Goal: Navigation & Orientation: Go to known website

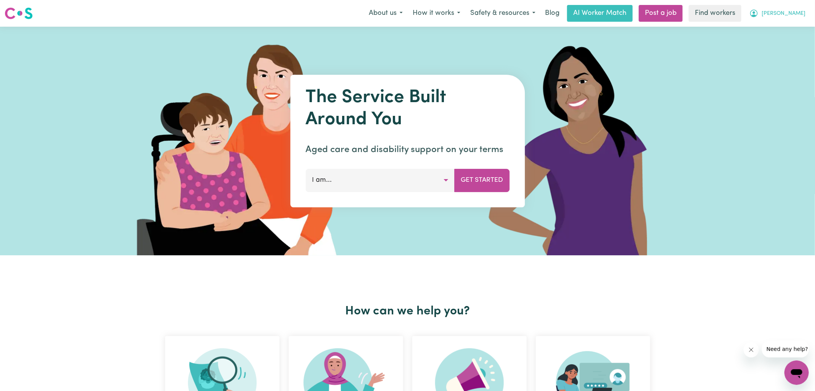
click at [758, 16] on icon "My Account" at bounding box center [754, 14] width 8 height 8
click at [762, 45] on link "Logout" at bounding box center [780, 44] width 60 height 14
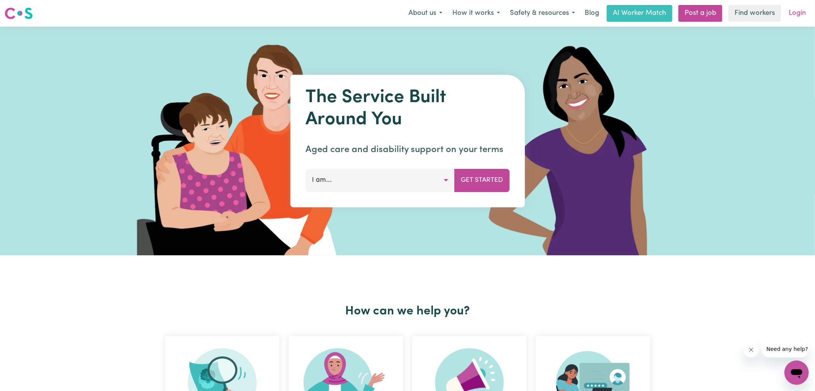
click at [799, 14] on link "Login" at bounding box center [797, 13] width 26 height 17
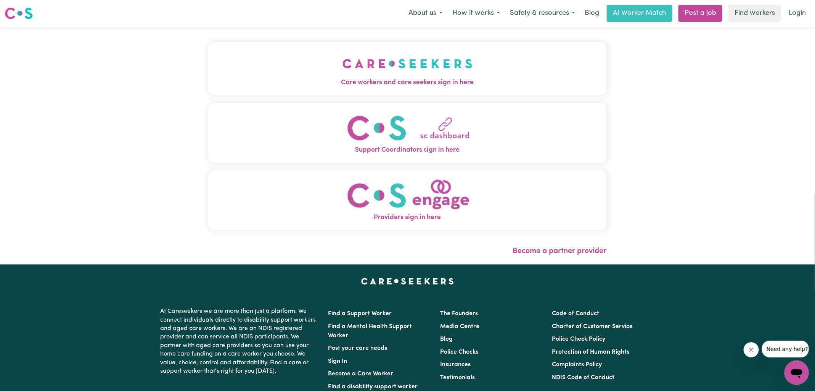
click at [398, 82] on span "Care workers and care seekers sign in here" at bounding box center [407, 83] width 399 height 10
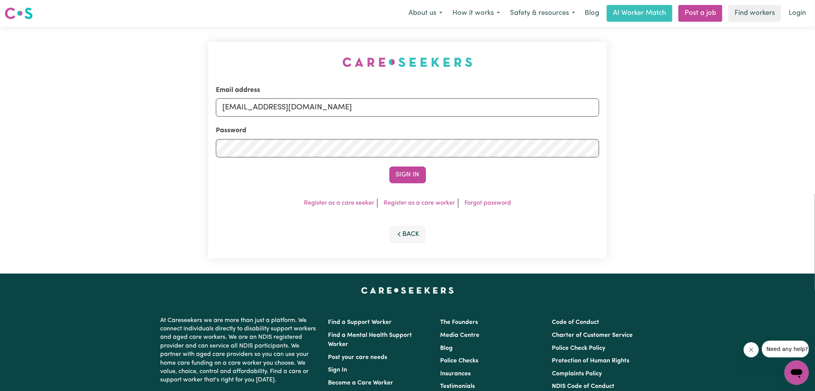
click at [256, 49] on div "Email address [EMAIL_ADDRESS][DOMAIN_NAME] Password Sign In Register as a care …" at bounding box center [407, 150] width 399 height 217
drag, startPoint x: 262, startPoint y: 108, endPoint x: 521, endPoint y: 131, distance: 260.5
click at [515, 133] on form "Email address [EMAIL_ADDRESS][DOMAIN_NAME] Password Sign In" at bounding box center [407, 134] width 383 height 98
type input "[EMAIL_ADDRESS][DOMAIN_NAME]"
click at [390, 167] on button "Sign In" at bounding box center [408, 175] width 37 height 17
